Goal: Task Accomplishment & Management: Manage account settings

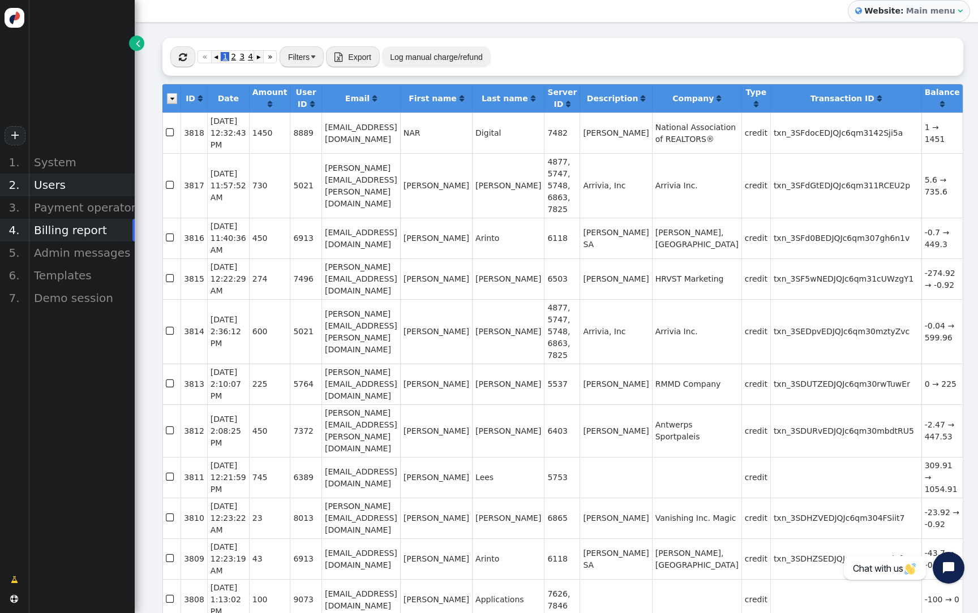
click at [87, 182] on div "Users" at bounding box center [81, 185] width 106 height 23
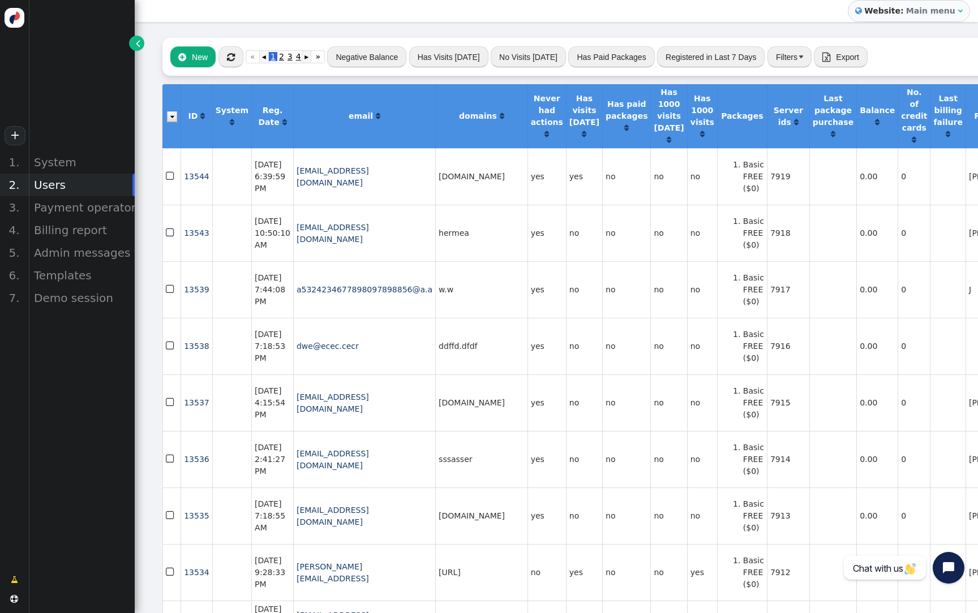
click at [359, 53] on button "Negative Balance" at bounding box center [366, 56] width 79 height 20
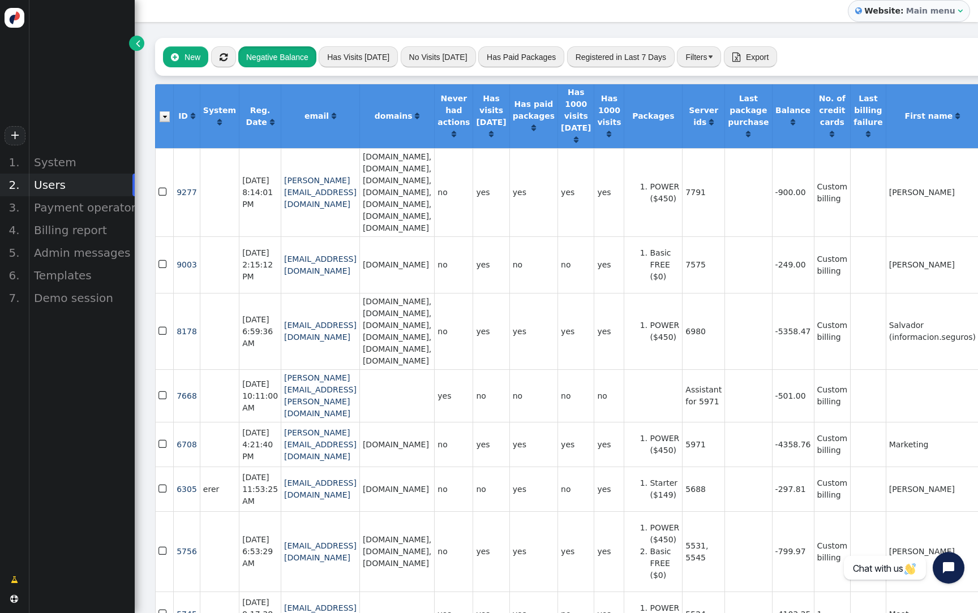
scroll to position [0, 7]
drag, startPoint x: 54, startPoint y: 186, endPoint x: 688, endPoint y: 57, distance: 647.1
click at [688, 57] on button "Filters" at bounding box center [699, 56] width 44 height 20
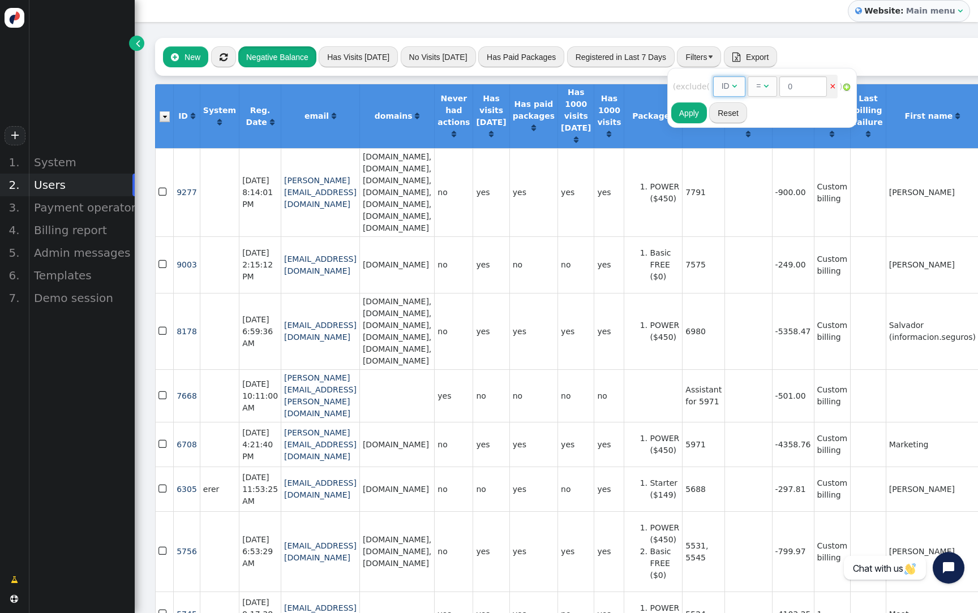
click at [737, 80] on div "" at bounding box center [734, 86] width 5 height 12
click at [772, 84] on div "=" at bounding box center [769, 86] width 5 height 12
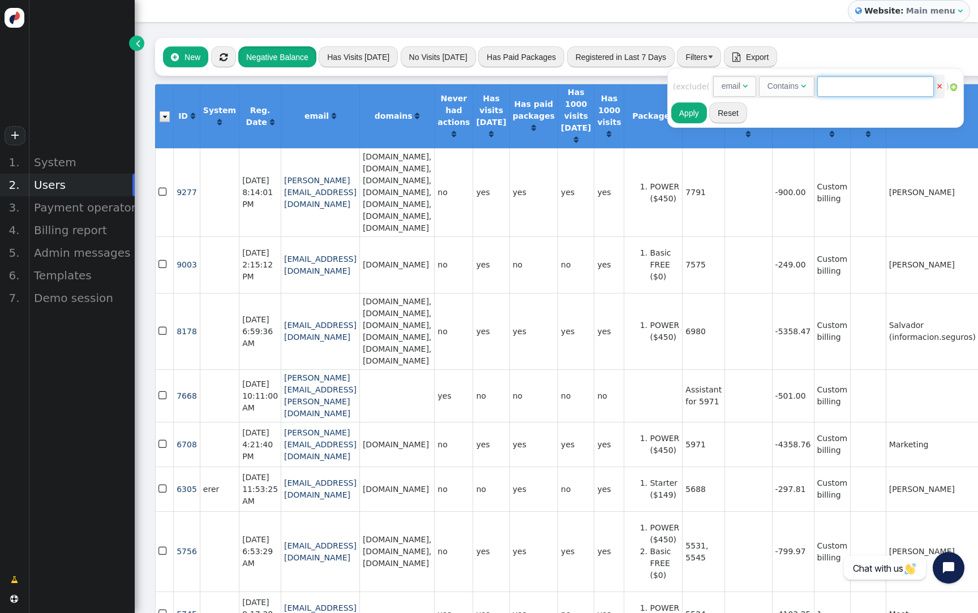
click at [877, 85] on input "text" at bounding box center [875, 86] width 117 height 20
type input "vision"
click at [703, 114] on button "Apply" at bounding box center [689, 112] width 36 height 20
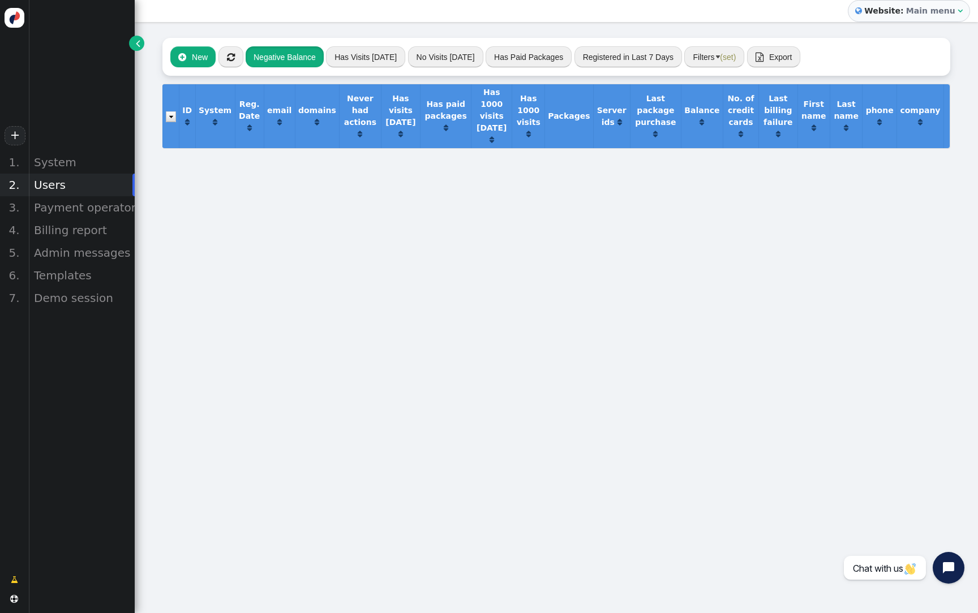
scroll to position [0, 0]
click at [296, 62] on button "Negative Balance" at bounding box center [285, 56] width 78 height 20
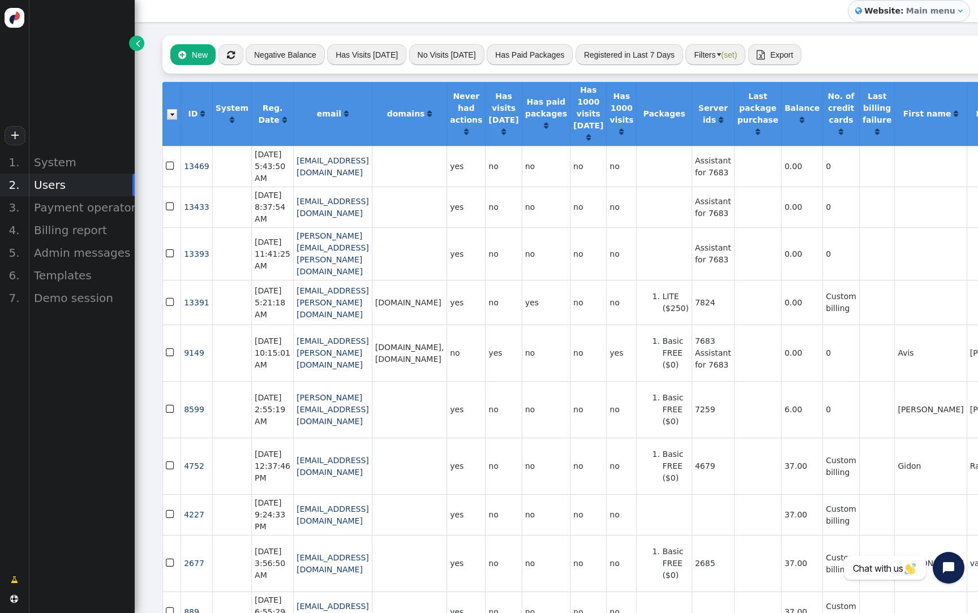
scroll to position [2, 0]
click at [711, 378] on td "7683 Assistant for 7683" at bounding box center [712, 353] width 42 height 57
copy td "7683"
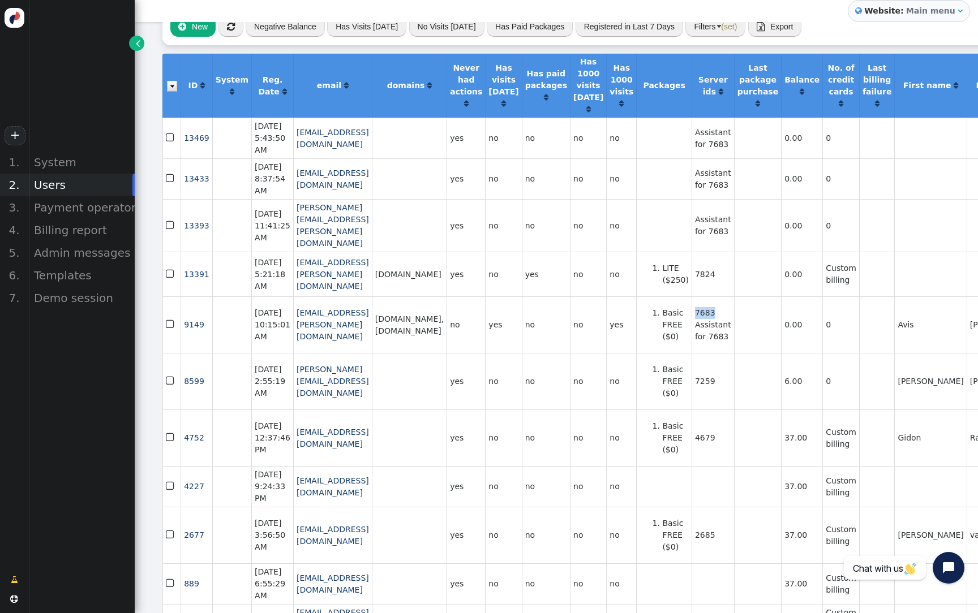
scroll to position [31, 1]
drag, startPoint x: 396, startPoint y: 359, endPoint x: 288, endPoint y: 359, distance: 108.1
click at [292, 353] on td "[EMAIL_ADDRESS][PERSON_NAME][DOMAIN_NAME]" at bounding box center [331, 324] width 79 height 57
copy link "[EMAIL_ADDRESS][PERSON_NAME][DOMAIN_NAME]"
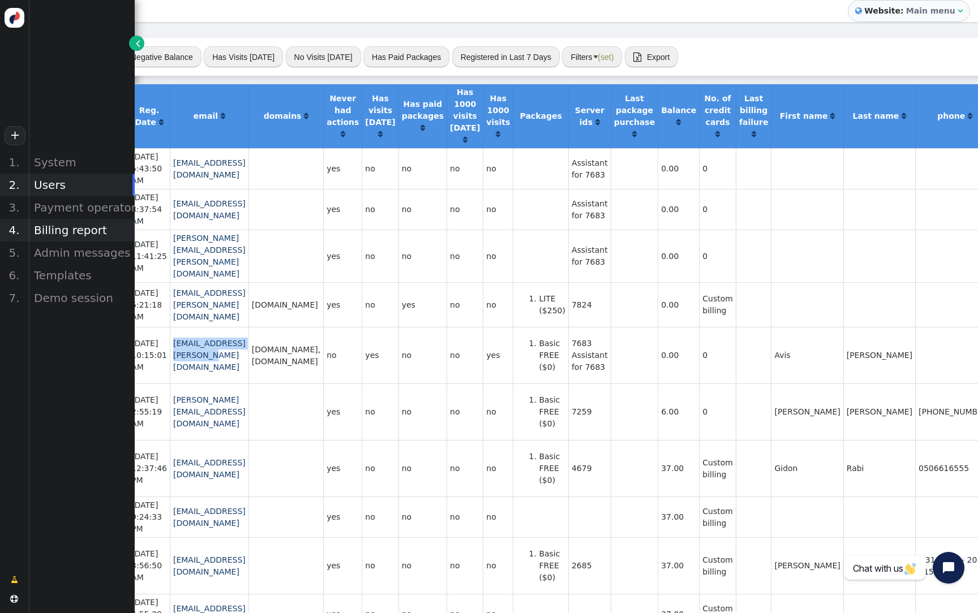
scroll to position [0, 123]
click at [98, 229] on div "Billing report" at bounding box center [81, 230] width 106 height 23
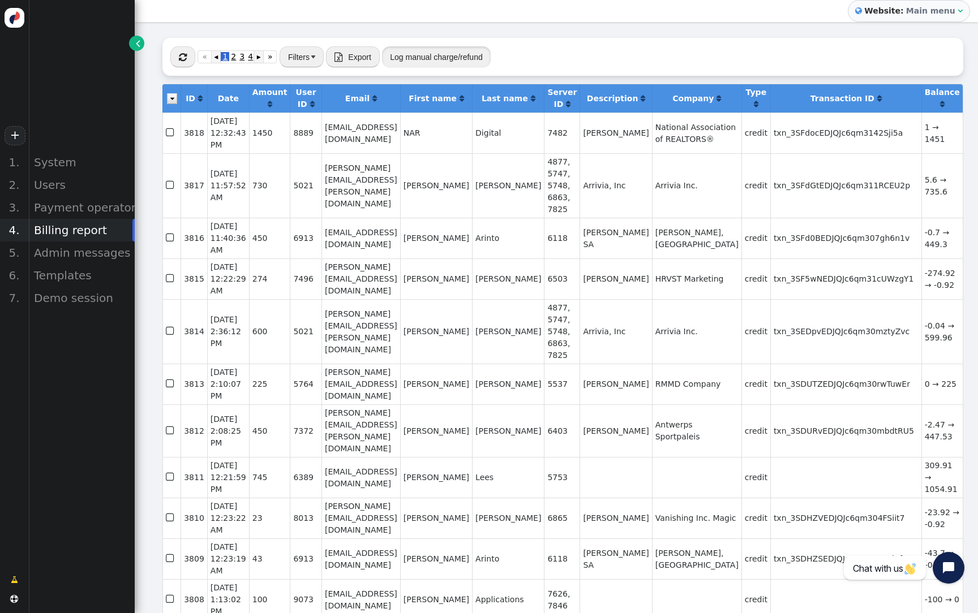
click at [429, 62] on button "Log manual charge/refund" at bounding box center [436, 56] width 108 height 20
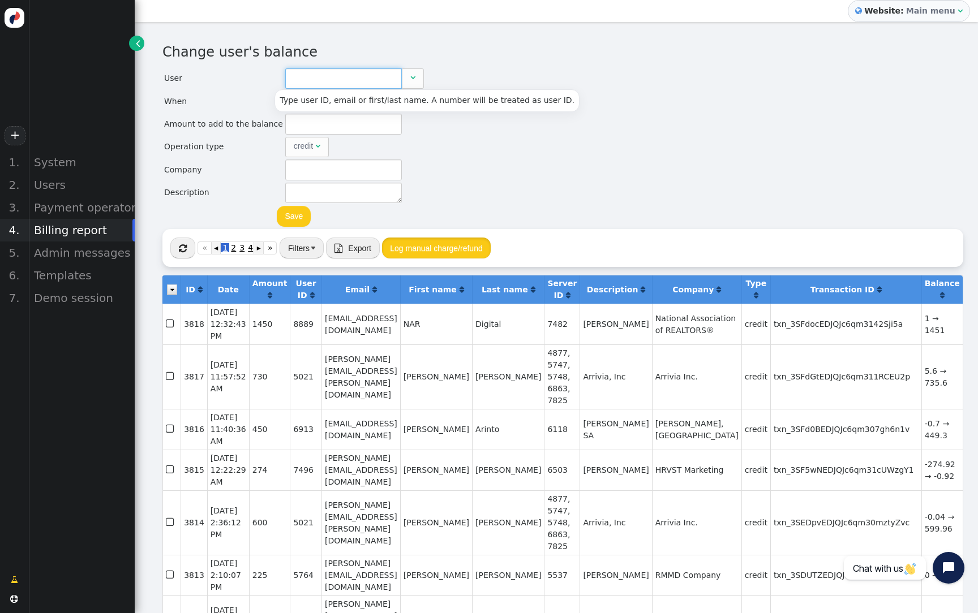
click at [350, 81] on input "text" at bounding box center [343, 78] width 117 height 20
paste input "[EMAIL_ADDRESS][PERSON_NAME][DOMAIN_NAME]"
type input "9149"
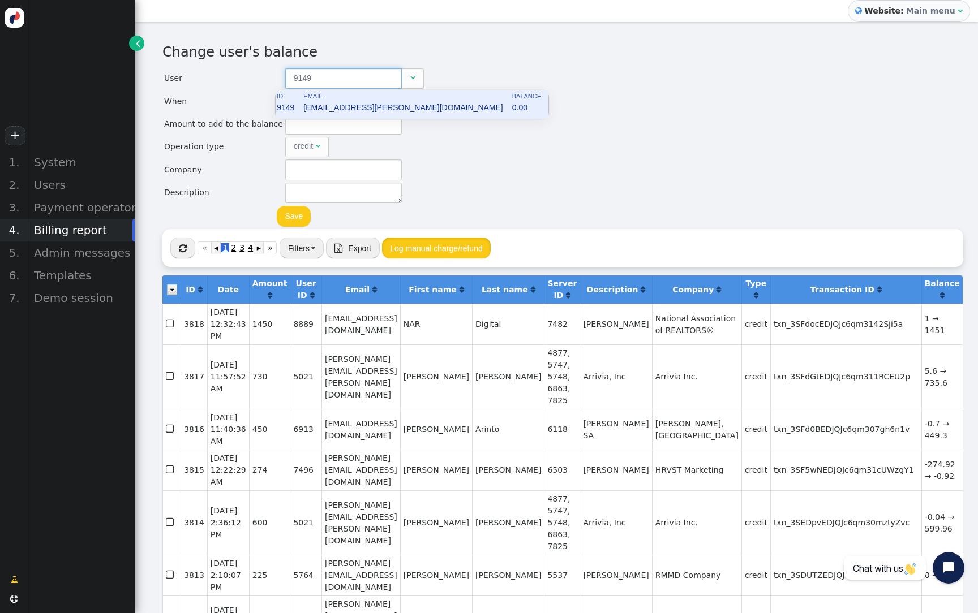
click at [326, 108] on td "[EMAIL_ADDRESS][PERSON_NAME][DOMAIN_NAME]" at bounding box center [406, 110] width 207 height 16
click at [428, 152] on div "Change user's balance User 9149  When Now  month dd , yyyy HH : MM : SS AM ▲ …" at bounding box center [556, 135] width 788 height 187
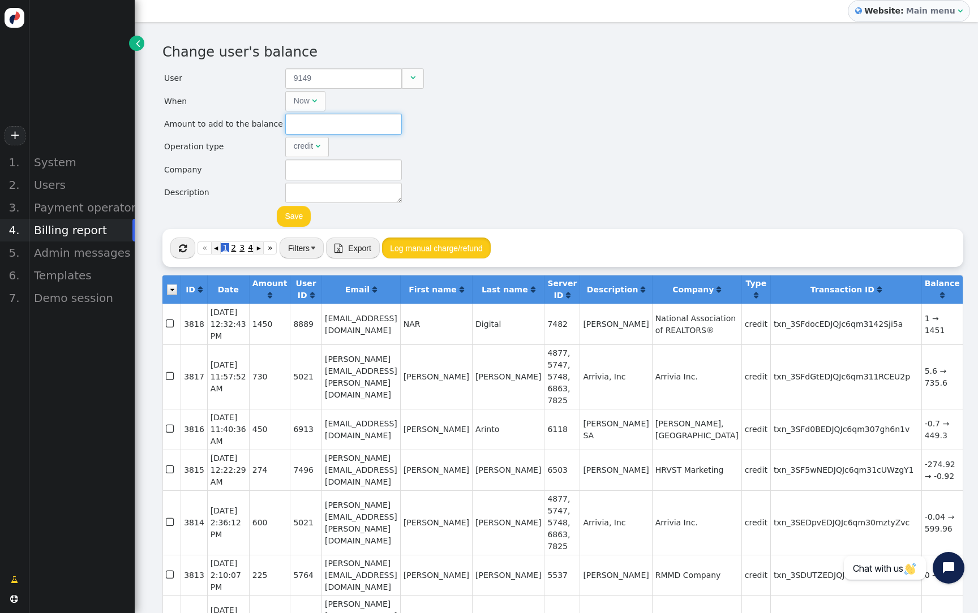
click at [319, 126] on input "text" at bounding box center [343, 124] width 117 height 20
type input "250"
click at [290, 218] on button "Save" at bounding box center [294, 216] width 34 height 20
